Goal: Task Accomplishment & Management: Complete application form

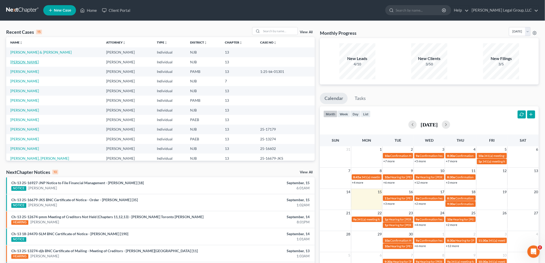
click at [32, 61] on link "[PERSON_NAME]" at bounding box center [24, 62] width 29 height 4
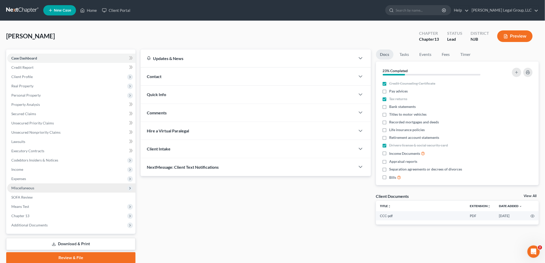
click at [26, 187] on span "Miscellaneous" at bounding box center [22, 188] width 23 height 4
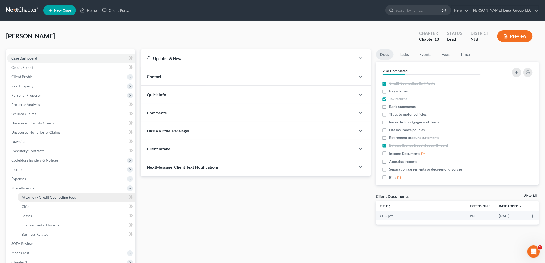
click at [55, 194] on link "Attorney / Credit Counseling Fees" at bounding box center [76, 196] width 118 height 9
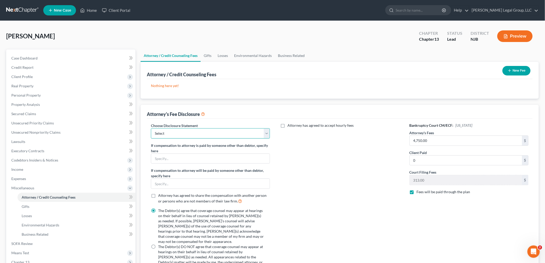
click at [204, 132] on select "Select Chapter 7 Attorney Comp Chapter 13 Attorrney Comp" at bounding box center [210, 133] width 119 height 10
select select "1"
click at [151, 128] on select "Select Chapter 7 Attorney Comp Chapter 13 Attorrney Comp" at bounding box center [210, 133] width 119 height 10
click at [519, 68] on button "New Fee" at bounding box center [516, 71] width 28 height 10
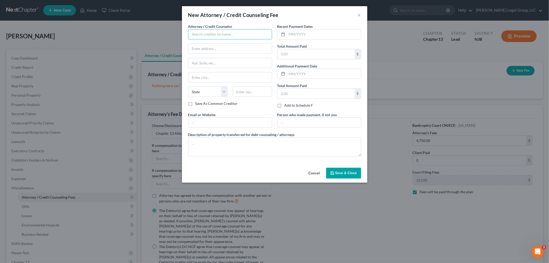
click at [203, 33] on input "text" at bounding box center [230, 34] width 84 height 10
drag, startPoint x: 215, startPoint y: 42, endPoint x: 221, endPoint y: 47, distance: 7.5
click at [215, 42] on div "[PERSON_NAME] Legal Group, LLC" at bounding box center [220, 43] width 56 height 5
type input "[PERSON_NAME] Legal Group, LLC"
type input "[STREET_ADDRESS]"
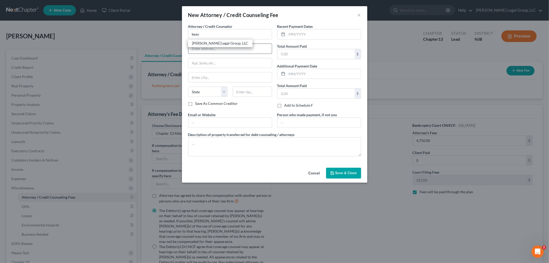
type input "Maple Shade"
select select "33"
type input "08052-1931"
drag, startPoint x: 249, startPoint y: 50, endPoint x: 183, endPoint y: 53, distance: 65.9
click at [183, 52] on div "Attorney / Credit Counselor * [PERSON_NAME] Legal Group, LLC [STREET_ADDRESS][G…" at bounding box center [274, 95] width 185 height 142
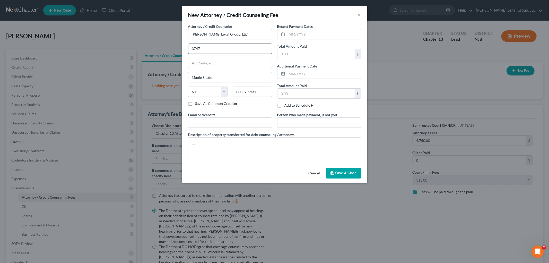
type input "[STREET_ADDRESS]"
type input "Suite 103"
type input "[GEOGRAPHIC_DATA]"
type input "08054"
click at [212, 148] on textarea at bounding box center [274, 146] width 173 height 19
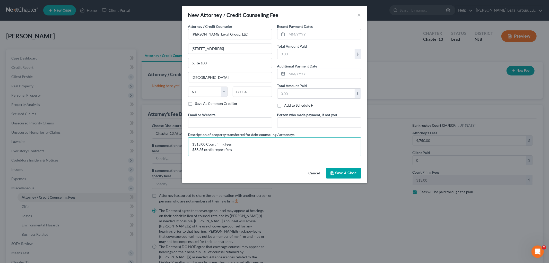
type textarea "$313.00 Court filing fees $38.25 credit report fees"
click at [289, 50] on input "text" at bounding box center [315, 54] width 77 height 10
type input "351.25"
click at [297, 32] on input "text" at bounding box center [324, 34] width 74 height 10
type input "[DATE]"
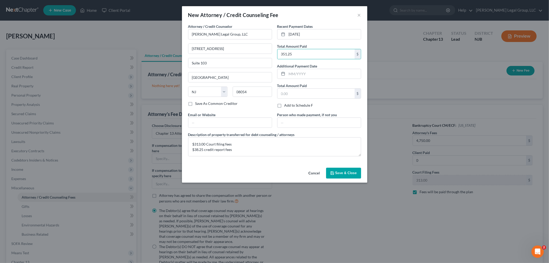
click at [336, 174] on span "Save & Close" at bounding box center [346, 173] width 22 height 4
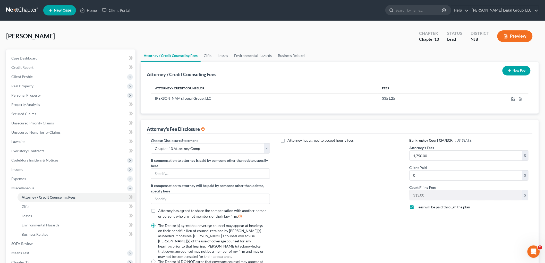
scroll to position [29, 0]
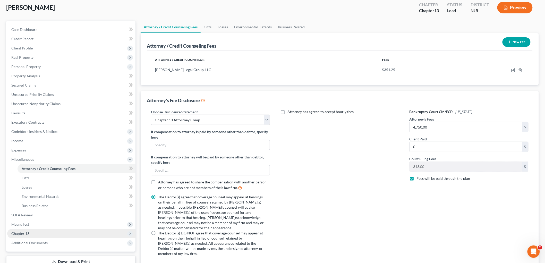
click at [18, 231] on span "Chapter 13" at bounding box center [20, 233] width 18 height 4
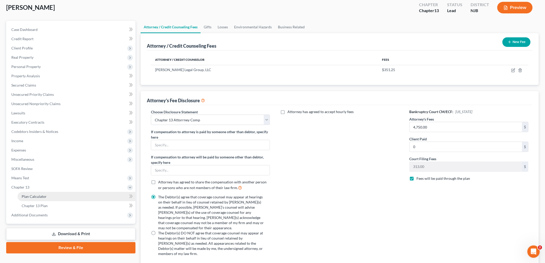
click at [35, 196] on span "Plan Calculator" at bounding box center [34, 196] width 25 height 4
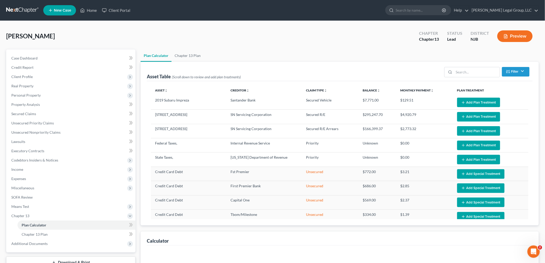
select select "59"
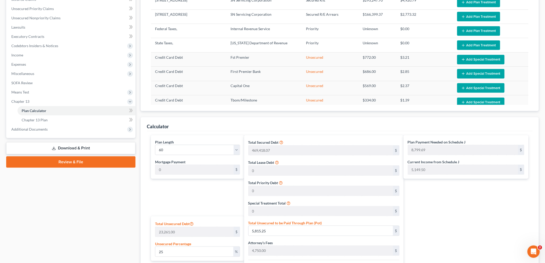
click at [94, 149] on link "Download & Print" at bounding box center [70, 148] width 129 height 12
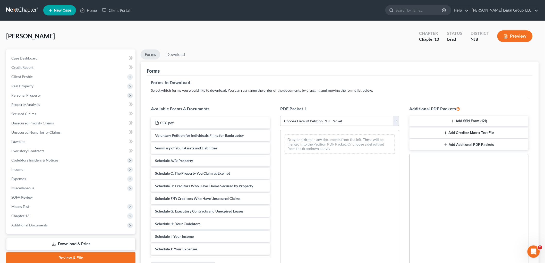
click at [474, 120] on button "Add SSN Form (121)" at bounding box center [468, 121] width 119 height 11
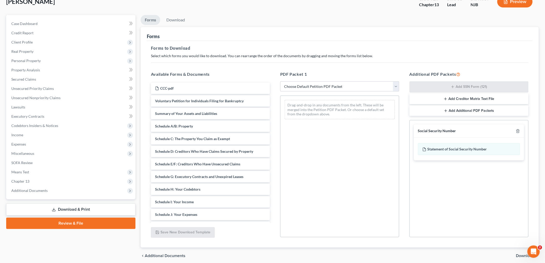
scroll to position [55, 0]
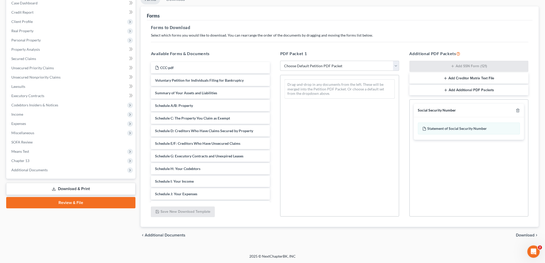
click at [520, 235] on span "Download" at bounding box center [525, 235] width 19 height 4
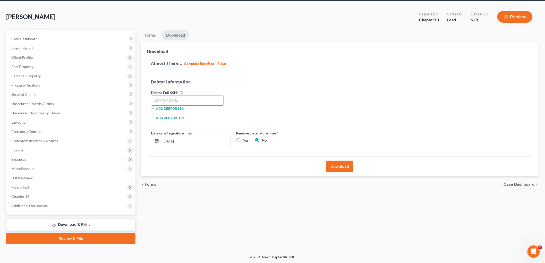
click at [191, 100] on input "text" at bounding box center [187, 100] width 73 height 10
type input "149-56-5378"
click at [336, 164] on button "Download" at bounding box center [339, 166] width 27 height 11
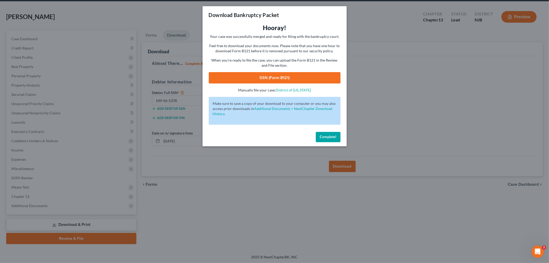
drag, startPoint x: 282, startPoint y: 79, endPoint x: 267, endPoint y: 82, distance: 15.4
click at [282, 79] on link "SSN (Form B121)" at bounding box center [275, 77] width 132 height 11
click at [334, 137] on span "Complete!" at bounding box center [328, 137] width 16 height 4
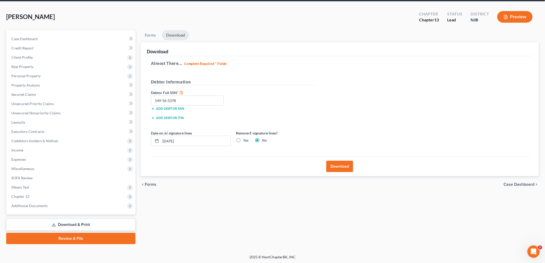
click at [68, 224] on link "Download & Print" at bounding box center [70, 224] width 129 height 12
click at [97, 222] on link "Download & Print" at bounding box center [70, 224] width 129 height 12
click at [29, 109] on link "Unsecured Nonpriority Claims" at bounding box center [71, 112] width 128 height 9
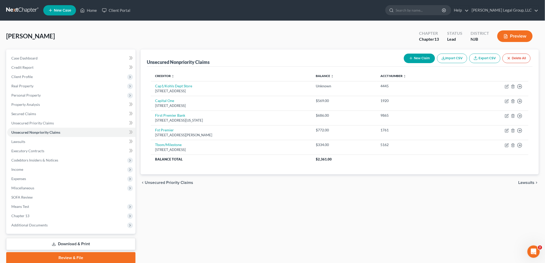
drag, startPoint x: 73, startPoint y: 242, endPoint x: 161, endPoint y: 225, distance: 90.3
click at [73, 242] on link "Download & Print" at bounding box center [70, 244] width 129 height 12
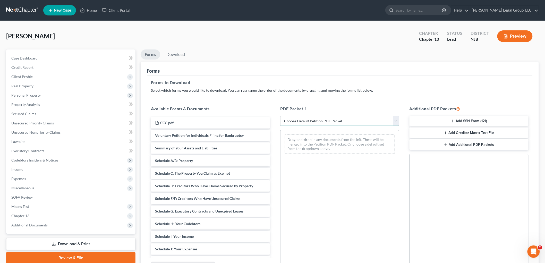
click at [327, 119] on select "Choose Default Petition PDF Packet Complete Bankruptcy Petition (all forms and …" at bounding box center [339, 121] width 119 height 10
select select "1"
click at [280, 116] on select "Choose Default Petition PDF Packet Complete Bankruptcy Petition (all forms and …" at bounding box center [339, 121] width 119 height 10
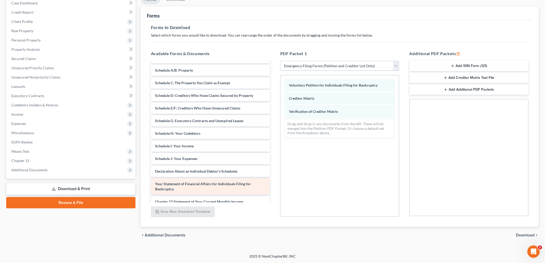
scroll to position [30, 0]
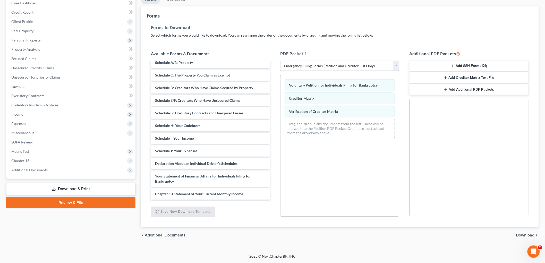
click at [476, 64] on button "Add SSN Form (121)" at bounding box center [468, 66] width 119 height 11
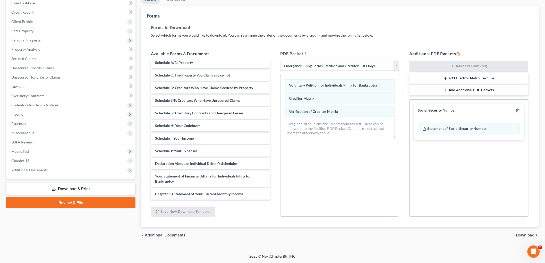
click at [475, 77] on button "Add Creditor Matrix Text File" at bounding box center [468, 78] width 119 height 11
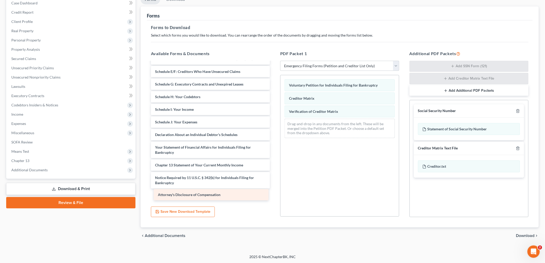
scroll to position [47, 0]
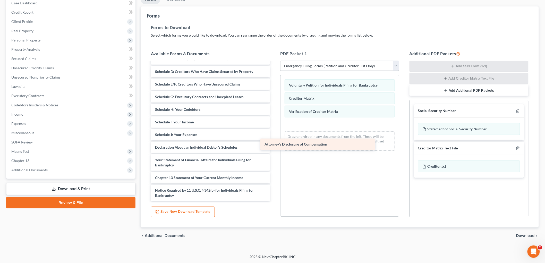
drag, startPoint x: 220, startPoint y: 196, endPoint x: 329, endPoint y: 145, distance: 120.6
click at [274, 145] on div "Attorney's Disclosure of Compensation CCC-pdf Summary of Your Assets and Liabil…" at bounding box center [210, 108] width 127 height 186
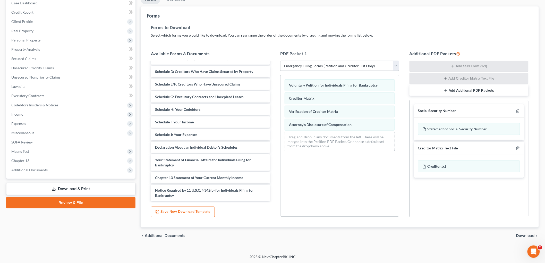
drag, startPoint x: 527, startPoint y: 233, endPoint x: 520, endPoint y: 233, distance: 6.2
click at [527, 233] on span "Download" at bounding box center [525, 235] width 19 height 4
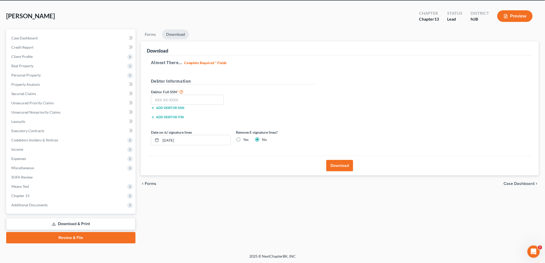
scroll to position [19, 0]
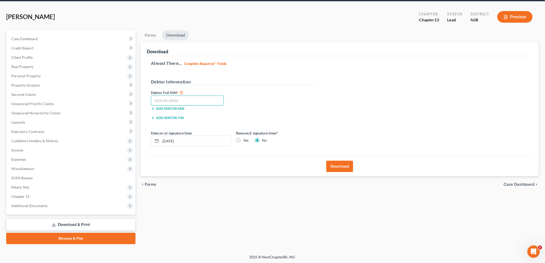
click at [162, 100] on input "text" at bounding box center [187, 100] width 73 height 10
click at [198, 99] on input "text" at bounding box center [187, 100] width 73 height 10
type input "149-56-5378"
click at [97, 238] on link "Review & File" at bounding box center [70, 238] width 129 height 11
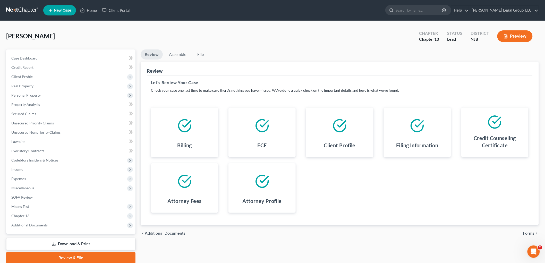
click at [527, 232] on span "Forms" at bounding box center [529, 233] width 12 height 4
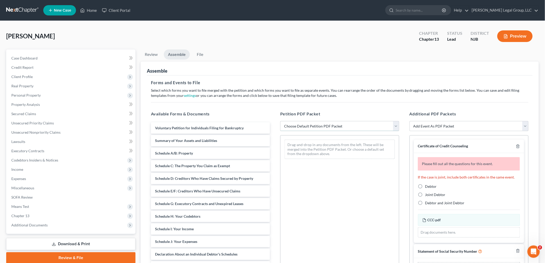
click at [311, 129] on select "Choose Default Petition PDF Packet Complete Bankruptcy Petition (all forms and …" at bounding box center [339, 126] width 119 height 10
select select "1"
click at [280, 121] on select "Choose Default Petition PDF Packet Complete Bankruptcy Petition (all forms and …" at bounding box center [339, 126] width 119 height 10
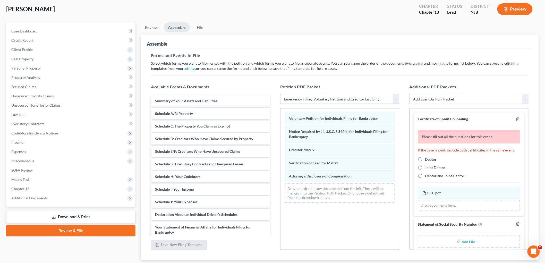
scroll to position [29, 0]
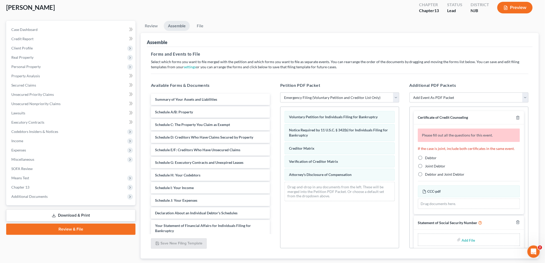
click at [431, 157] on span "Debtor" at bounding box center [431, 157] width 12 height 4
click at [430, 157] on input "Debtor" at bounding box center [428, 156] width 3 height 3
radio input "true"
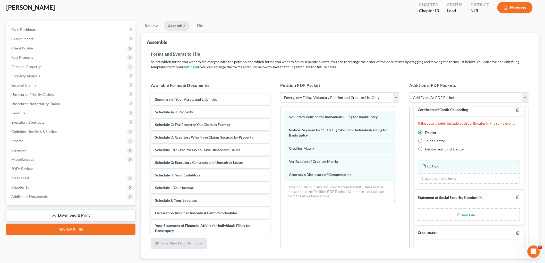
scroll to position [12, 0]
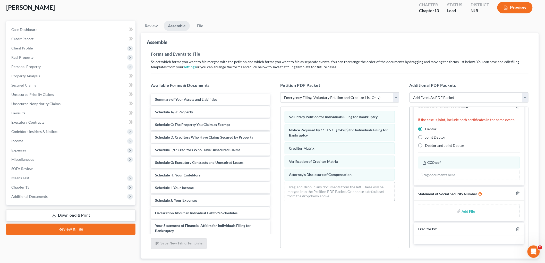
click at [461, 211] on input "file" at bounding box center [467, 210] width 12 height 9
type input "C:\fakepath\stmt of [PERSON_NAME].pdf"
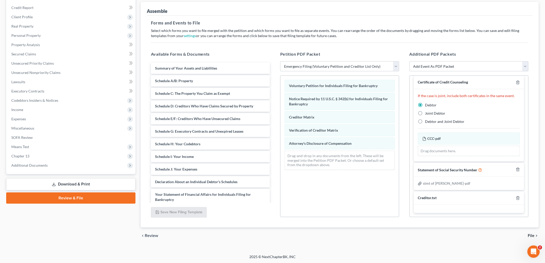
scroll to position [60, 0]
click at [532, 234] on span "File" at bounding box center [531, 235] width 7 height 4
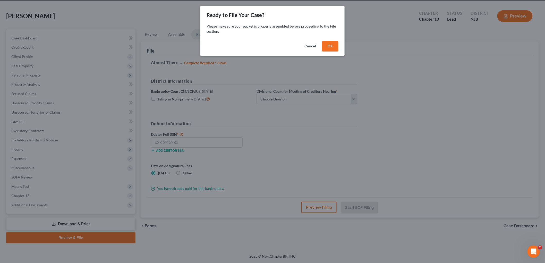
scroll to position [19, 0]
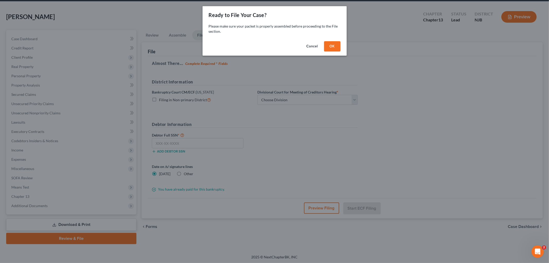
click at [332, 47] on button "OK" at bounding box center [332, 46] width 16 height 10
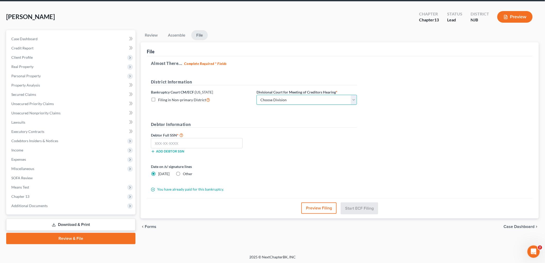
click at [287, 100] on select "Choose Division [GEOGRAPHIC_DATA] [GEOGRAPHIC_DATA]/[GEOGRAPHIC_DATA] [GEOGRAPH…" at bounding box center [306, 100] width 100 height 10
select select "3"
click at [256, 95] on select "Choose Division [GEOGRAPHIC_DATA] [GEOGRAPHIC_DATA]/[GEOGRAPHIC_DATA] [GEOGRAPH…" at bounding box center [306, 100] width 100 height 10
click at [228, 146] on input "text" at bounding box center [197, 143] width 92 height 10
type input "149-56-5378"
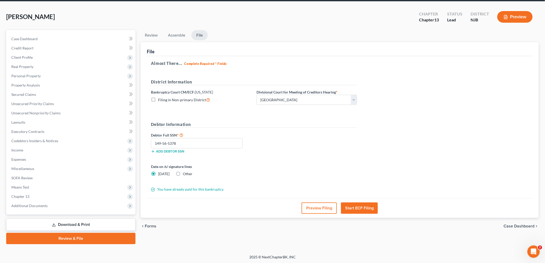
click at [365, 205] on button "Start ECF Filing" at bounding box center [359, 207] width 37 height 11
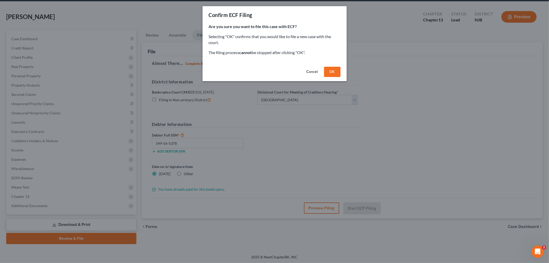
drag, startPoint x: 332, startPoint y: 71, endPoint x: 335, endPoint y: 89, distance: 18.7
click at [332, 71] on button "OK" at bounding box center [332, 72] width 16 height 10
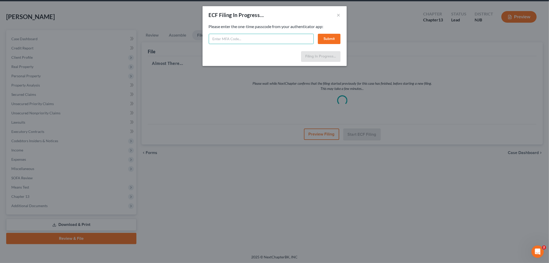
click at [252, 39] on input "text" at bounding box center [261, 39] width 105 height 10
type input "715494"
click at [331, 39] on button "Submit" at bounding box center [329, 39] width 23 height 10
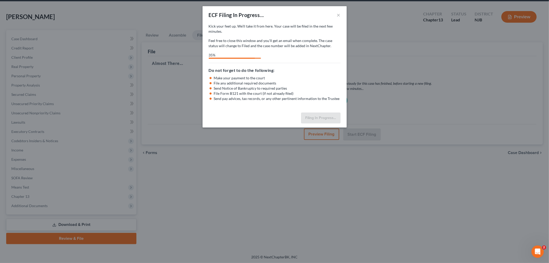
select select "3"
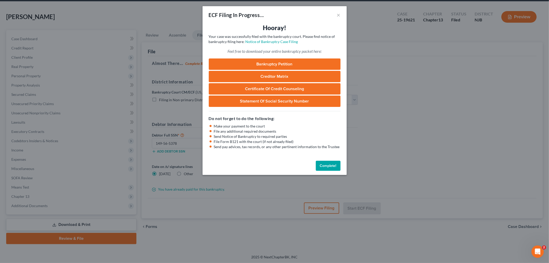
click at [336, 164] on button "Complete!" at bounding box center [328, 166] width 25 height 10
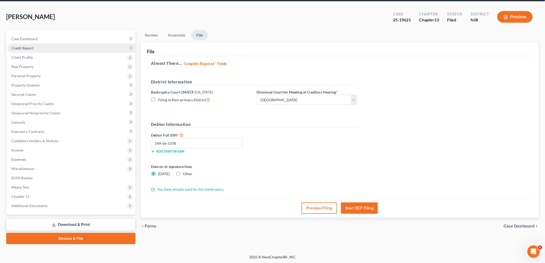
click at [24, 47] on span "Credit Report" at bounding box center [22, 48] width 22 height 4
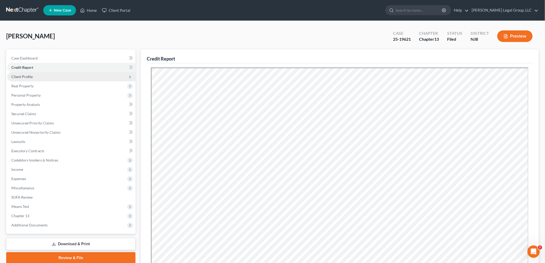
click at [45, 75] on span "Client Profile" at bounding box center [71, 76] width 128 height 9
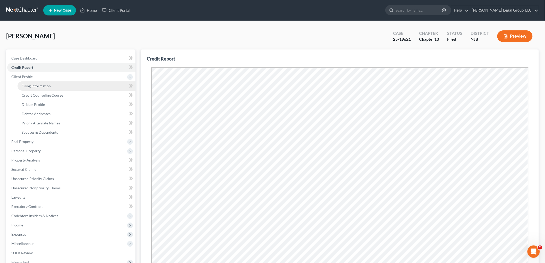
click at [47, 85] on span "Filing Information" at bounding box center [36, 86] width 29 height 4
select select "1"
select select "0"
select select "3"
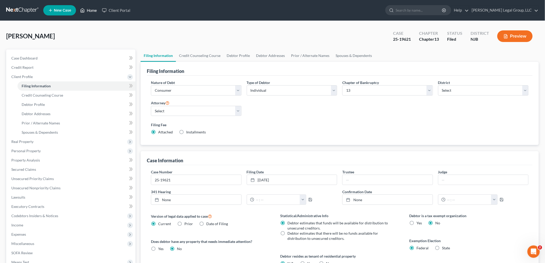
click at [93, 9] on link "Home" at bounding box center [88, 10] width 22 height 9
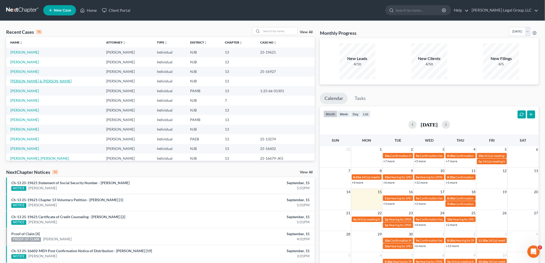
click at [49, 80] on link "[PERSON_NAME] & [PERSON_NAME]" at bounding box center [40, 81] width 61 height 4
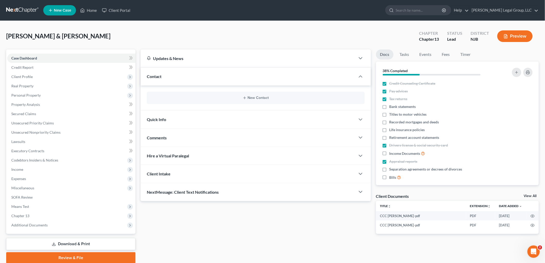
click at [76, 240] on link "Download & Print" at bounding box center [70, 244] width 129 height 12
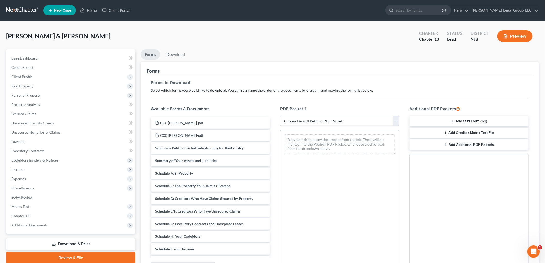
click at [480, 121] on button "Add SSN Form (121)" at bounding box center [468, 121] width 119 height 11
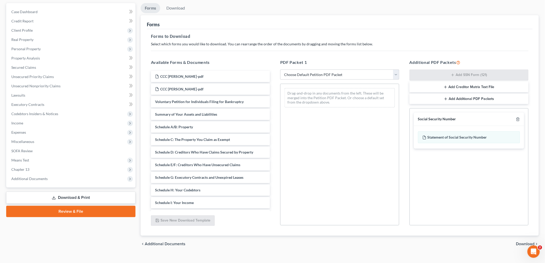
scroll to position [55, 0]
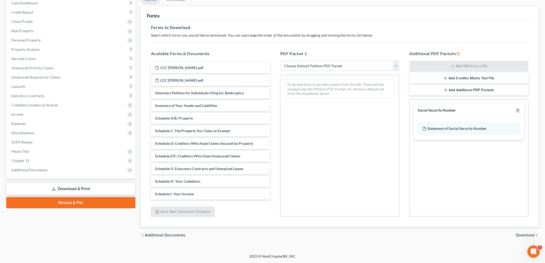
click at [527, 234] on span "Download" at bounding box center [525, 235] width 19 height 4
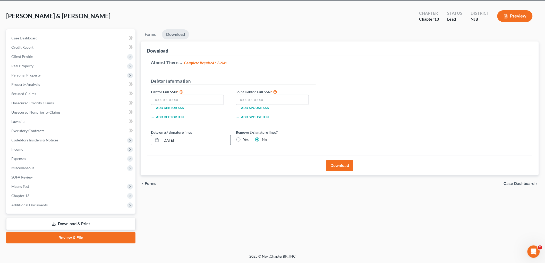
scroll to position [19, 0]
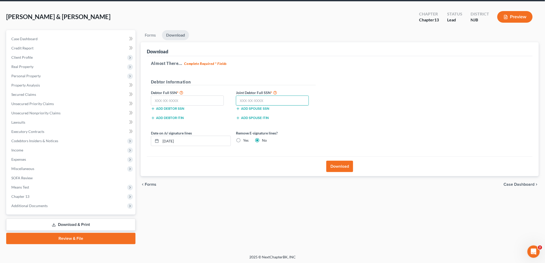
drag, startPoint x: 258, startPoint y: 100, endPoint x: 253, endPoint y: 99, distance: 5.0
click at [258, 99] on input "text" at bounding box center [272, 100] width 73 height 10
click at [182, 103] on input "text" at bounding box center [187, 100] width 73 height 10
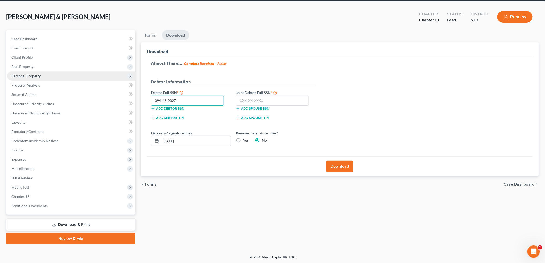
type input "094-46-0027"
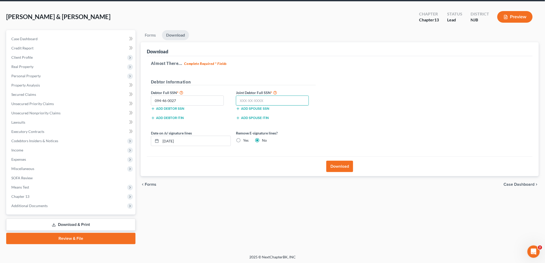
click at [276, 99] on input "text" at bounding box center [272, 100] width 73 height 10
type input "111-46-2144"
click at [338, 168] on button "Download" at bounding box center [339, 166] width 27 height 11
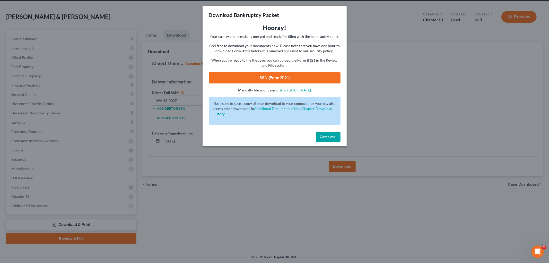
click at [250, 75] on link "SSN (Form B121)" at bounding box center [275, 77] width 132 height 11
click at [330, 136] on span "Complete!" at bounding box center [328, 137] width 16 height 4
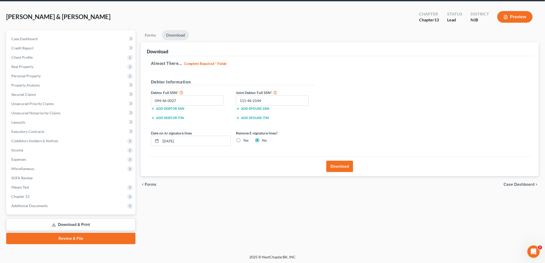
drag, startPoint x: 71, startPoint y: 238, endPoint x: 393, endPoint y: 193, distance: 324.7
click at [71, 238] on link "Review & File" at bounding box center [70, 238] width 129 height 11
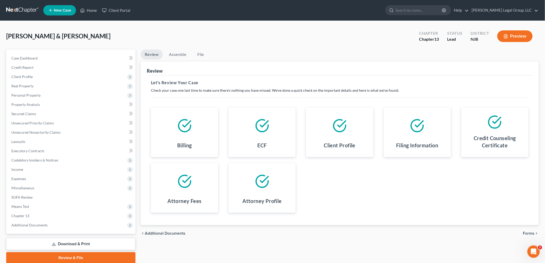
click at [528, 232] on span "Forms" at bounding box center [529, 233] width 12 height 4
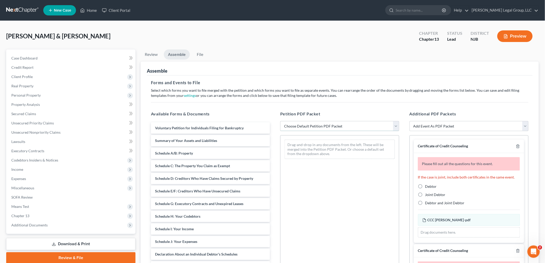
drag, startPoint x: 313, startPoint y: 125, endPoint x: 313, endPoint y: 130, distance: 5.4
click at [313, 125] on select "Choose Default Petition PDF Packet Complete Bankruptcy Petition (all forms and …" at bounding box center [339, 126] width 119 height 10
select select "1"
click at [280, 121] on select "Choose Default Petition PDF Packet Complete Bankruptcy Petition (all forms and …" at bounding box center [339, 126] width 119 height 10
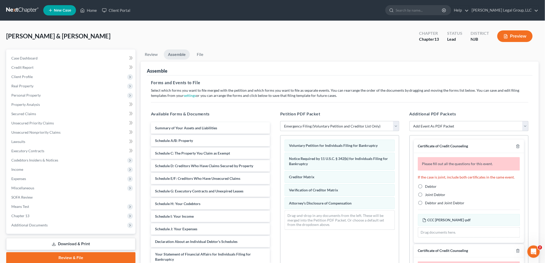
click at [425, 186] on label "Debtor" at bounding box center [431, 186] width 12 height 5
click at [427, 186] on input "Debtor" at bounding box center [428, 185] width 3 height 3
radio input "true"
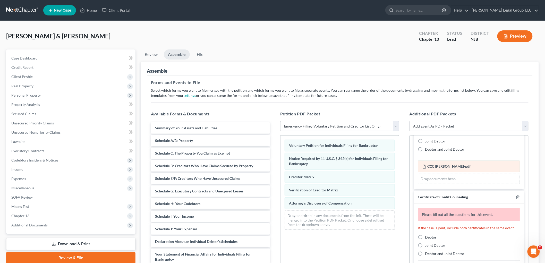
scroll to position [57, 0]
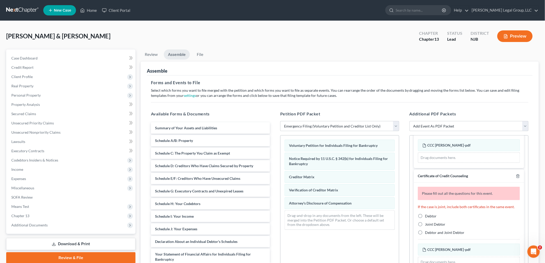
click at [429, 224] on span "Joint Debtor" at bounding box center [435, 224] width 20 height 4
click at [429, 224] on input "Joint Debtor" at bounding box center [428, 223] width 3 height 3
radio input "true"
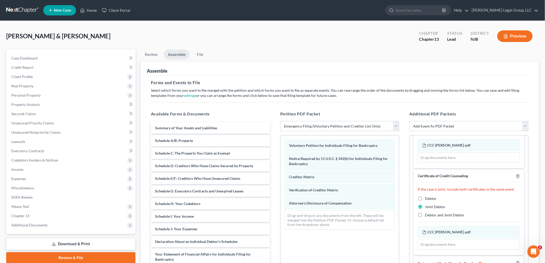
click at [428, 198] on span "Debtor" at bounding box center [431, 198] width 12 height 4
click at [428, 198] on input "Debtor" at bounding box center [428, 197] width 3 height 3
radio input "true"
radio input "false"
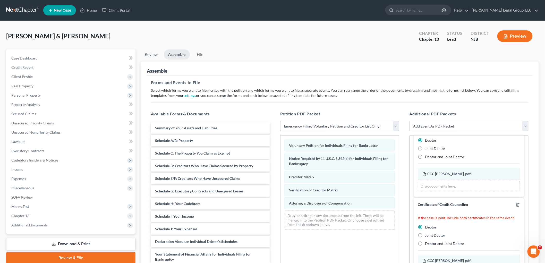
click at [431, 148] on span "Joint Debtor" at bounding box center [435, 148] width 20 height 4
click at [430, 148] on input "Joint Debtor" at bounding box center [428, 147] width 3 height 3
radio input "true"
radio input "false"
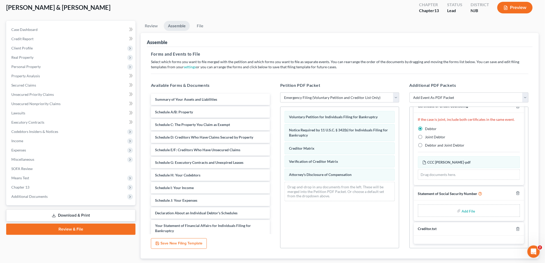
click at [468, 213] on input "file" at bounding box center [467, 210] width 12 height 9
type input "C:\fakepath\stmt of ss alomar and [PERSON_NAME].pdf"
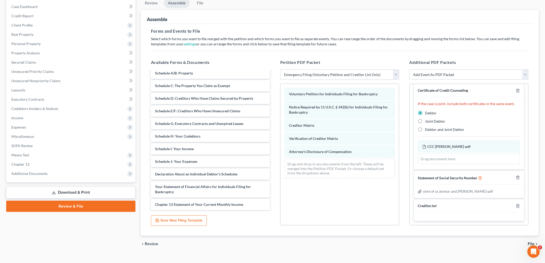
scroll to position [60, 0]
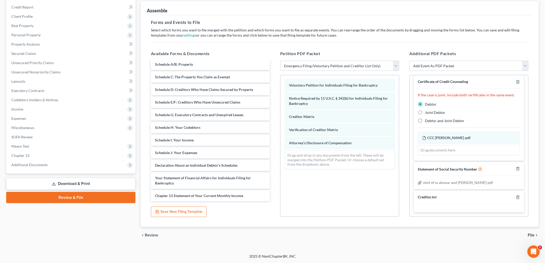
click at [531, 234] on span "File" at bounding box center [531, 235] width 7 height 4
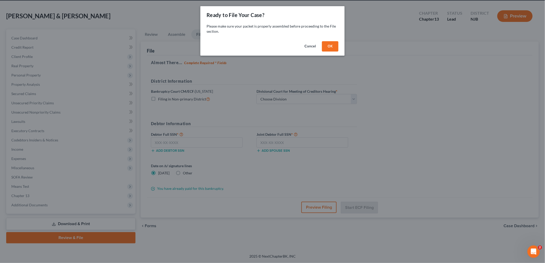
scroll to position [19, 0]
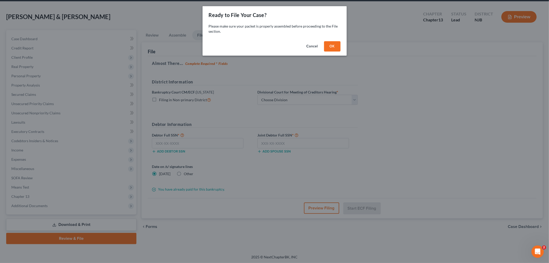
click at [331, 46] on button "OK" at bounding box center [332, 46] width 16 height 10
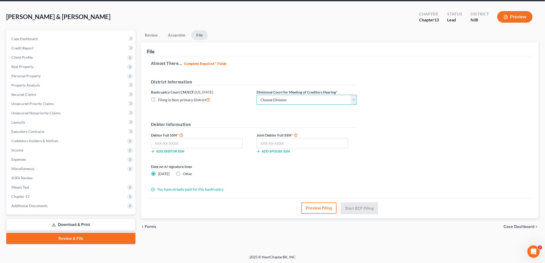
drag, startPoint x: 294, startPoint y: 100, endPoint x: 293, endPoint y: 104, distance: 4.3
click at [294, 100] on select "Choose Division [GEOGRAPHIC_DATA] [GEOGRAPHIC_DATA]/[GEOGRAPHIC_DATA] [GEOGRAPH…" at bounding box center [306, 100] width 100 height 10
select select "2"
click at [256, 95] on select "Choose Division [GEOGRAPHIC_DATA] [GEOGRAPHIC_DATA]/[GEOGRAPHIC_DATA] [GEOGRAPH…" at bounding box center [306, 100] width 100 height 10
click at [214, 146] on input "text" at bounding box center [197, 143] width 92 height 10
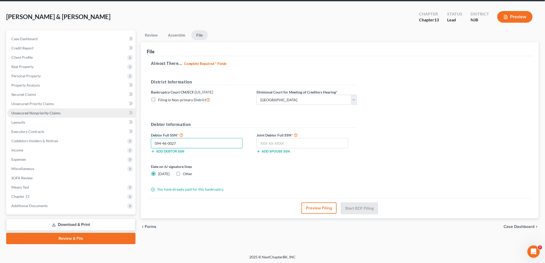
type input "094-46-0027"
click at [297, 142] on input "text" at bounding box center [302, 143] width 92 height 10
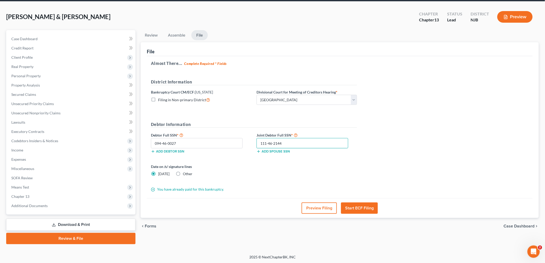
type input "111-46-2144"
click at [355, 206] on button "Start ECF Filing" at bounding box center [359, 207] width 37 height 11
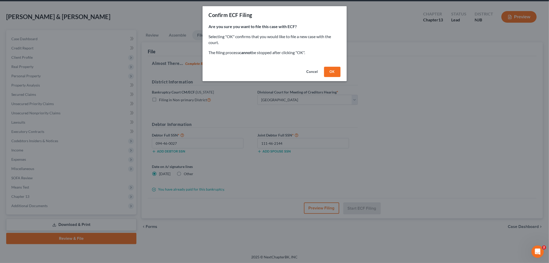
click at [330, 73] on button "OK" at bounding box center [332, 72] width 16 height 10
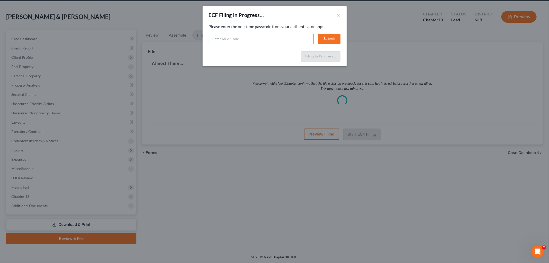
click at [235, 37] on input "text" at bounding box center [261, 39] width 105 height 10
type input "100747"
drag, startPoint x: 335, startPoint y: 37, endPoint x: 279, endPoint y: 124, distance: 103.8
click at [335, 37] on button "Submit" at bounding box center [329, 39] width 23 height 10
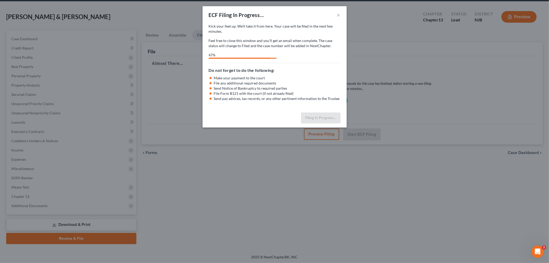
select select "2"
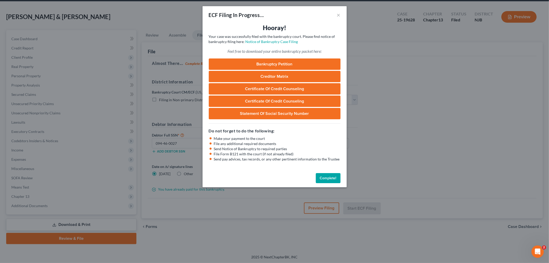
drag, startPoint x: 327, startPoint y: 178, endPoint x: 110, endPoint y: 15, distance: 271.7
click at [327, 178] on button "Complete!" at bounding box center [328, 178] width 25 height 10
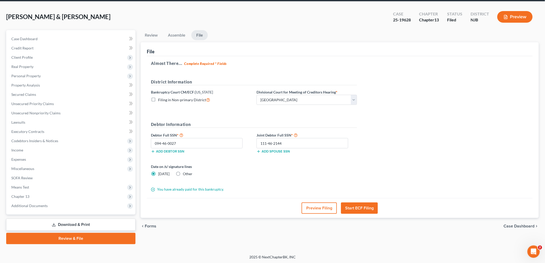
scroll to position [0, 0]
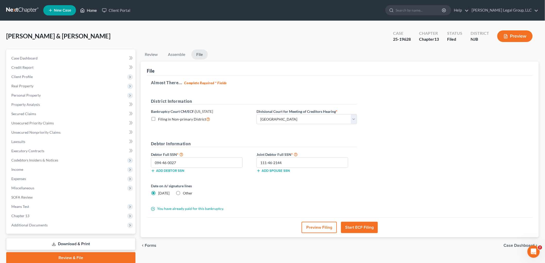
click at [93, 7] on link "Home" at bounding box center [88, 10] width 22 height 9
